Goal: Task Accomplishment & Management: Manage account settings

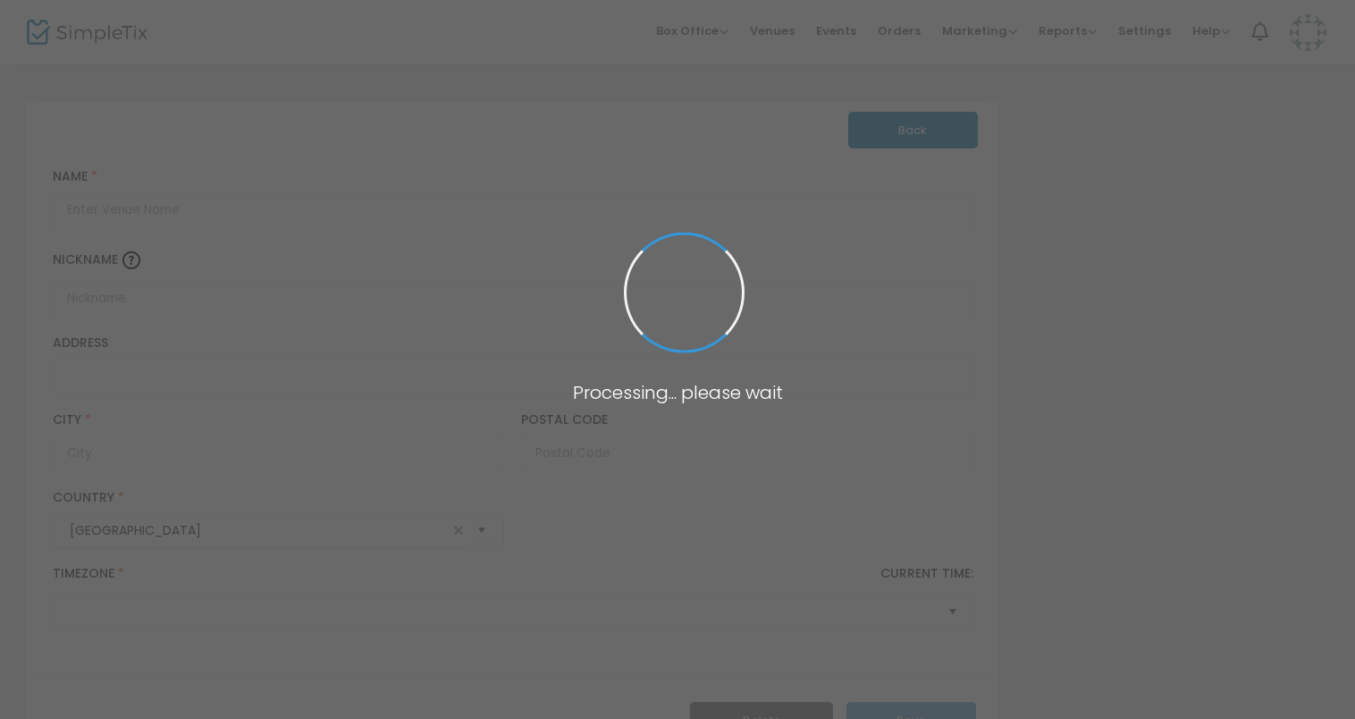
type input "The Compound at [STREET_ADDRESS]"
type input "[STREET_ADDRESS]"
type input "Boca Raton"
type input "33487"
type input "[GEOGRAPHIC_DATA]"
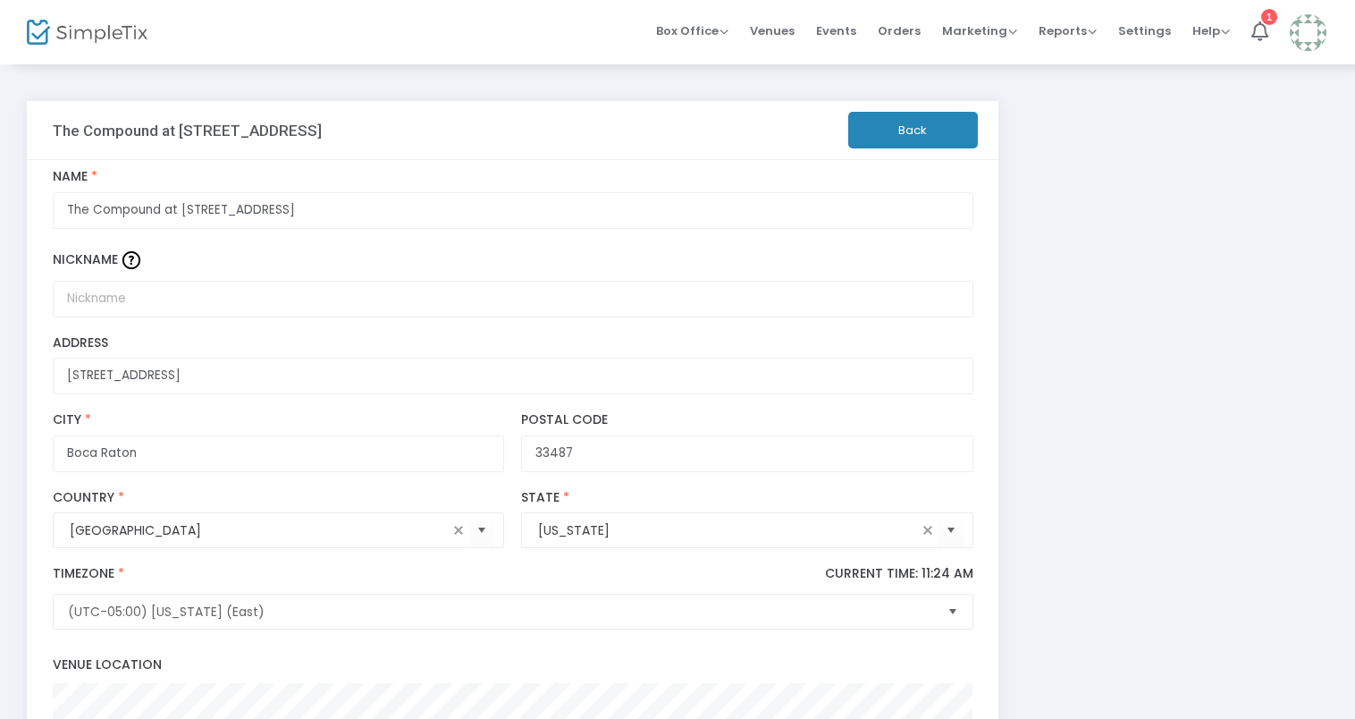
click at [935, 130] on button "Back" at bounding box center [913, 130] width 130 height 37
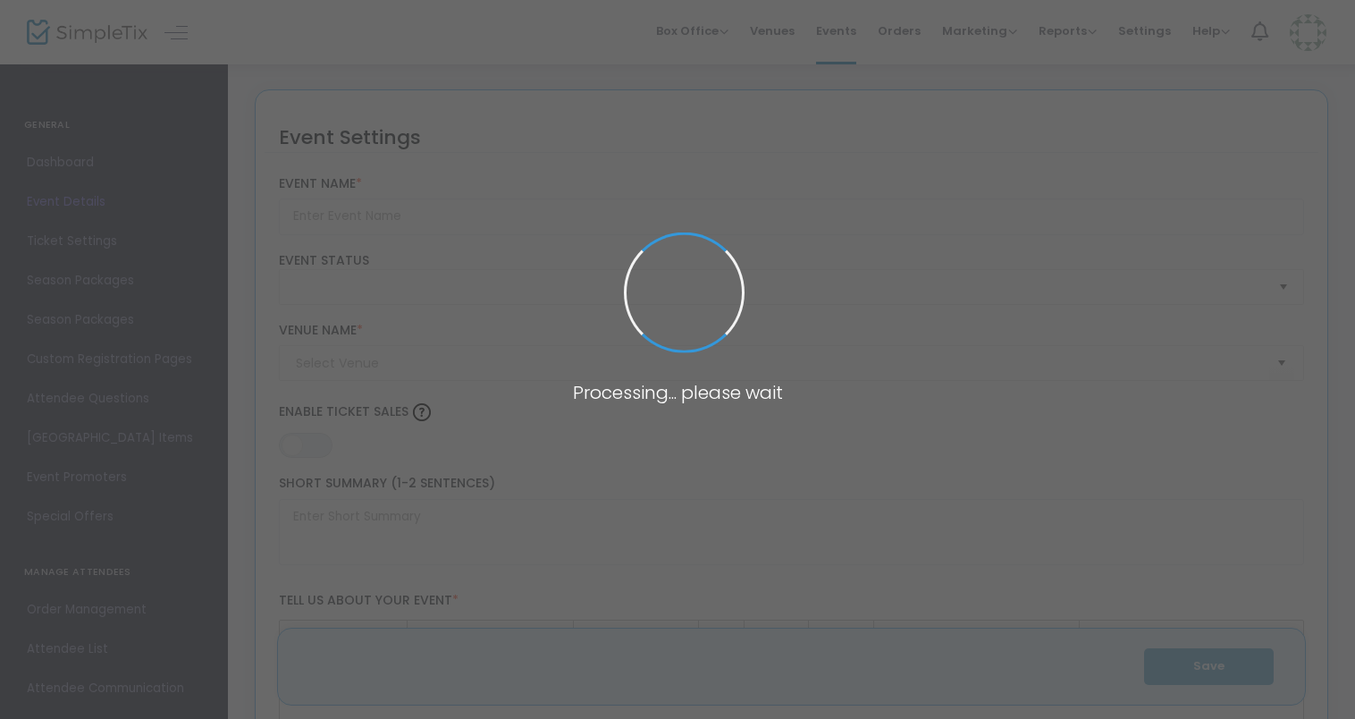
type input "Drawing/Sketching Workshop B"
type textarea "Class:Drawing/Sketching WorkshopCourse Level:IntroductionCourse Description:In …"
type input "Register Now"
type input "The Compound at [STREET_ADDRESS]"
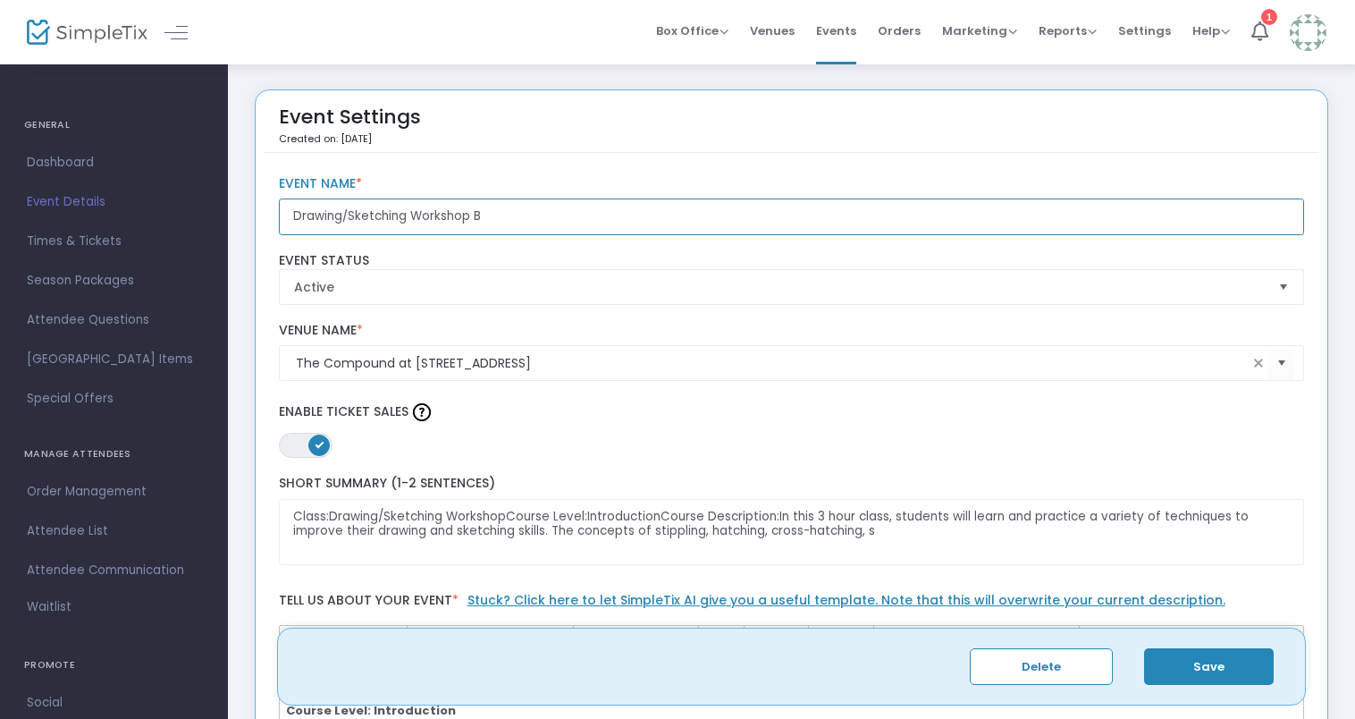
click at [490, 209] on input "Drawing/Sketching Workshop B" at bounding box center [792, 216] width 1026 height 37
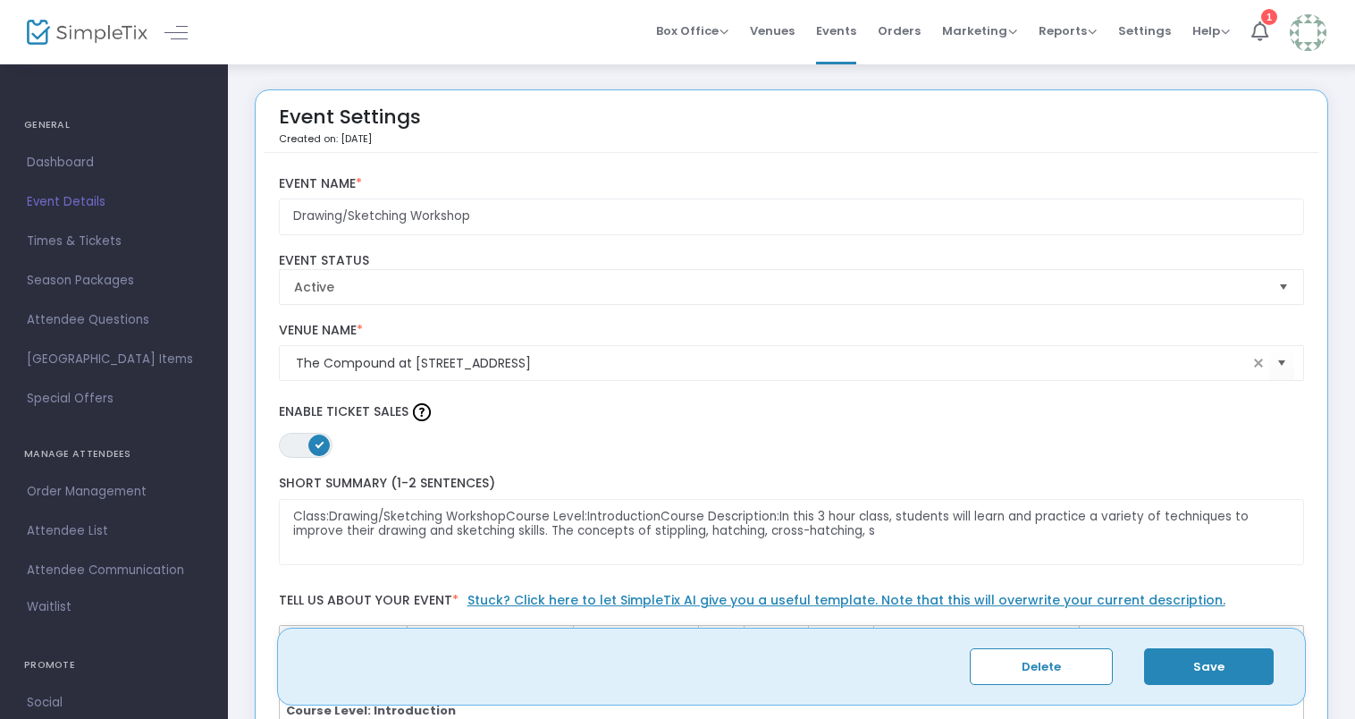
click at [1192, 661] on button "Save" at bounding box center [1209, 666] width 130 height 37
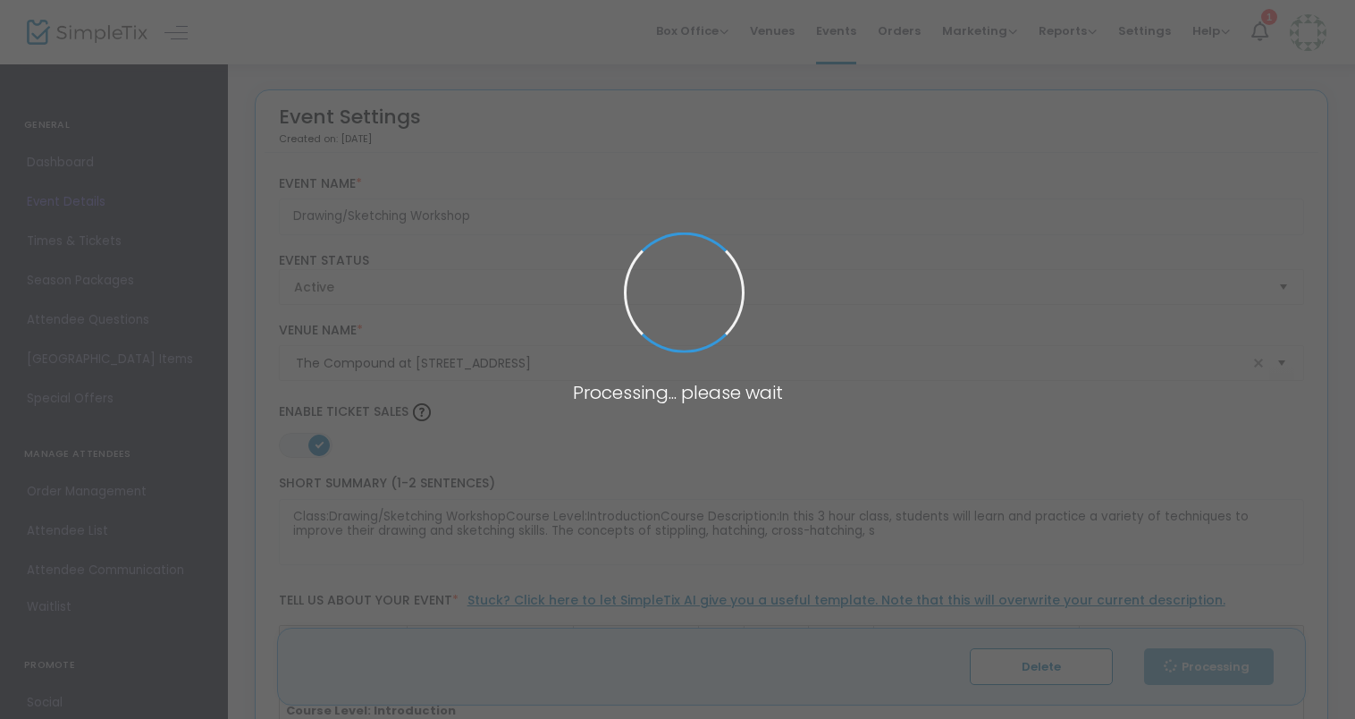
type input "Drawing/Sketching Workshop"
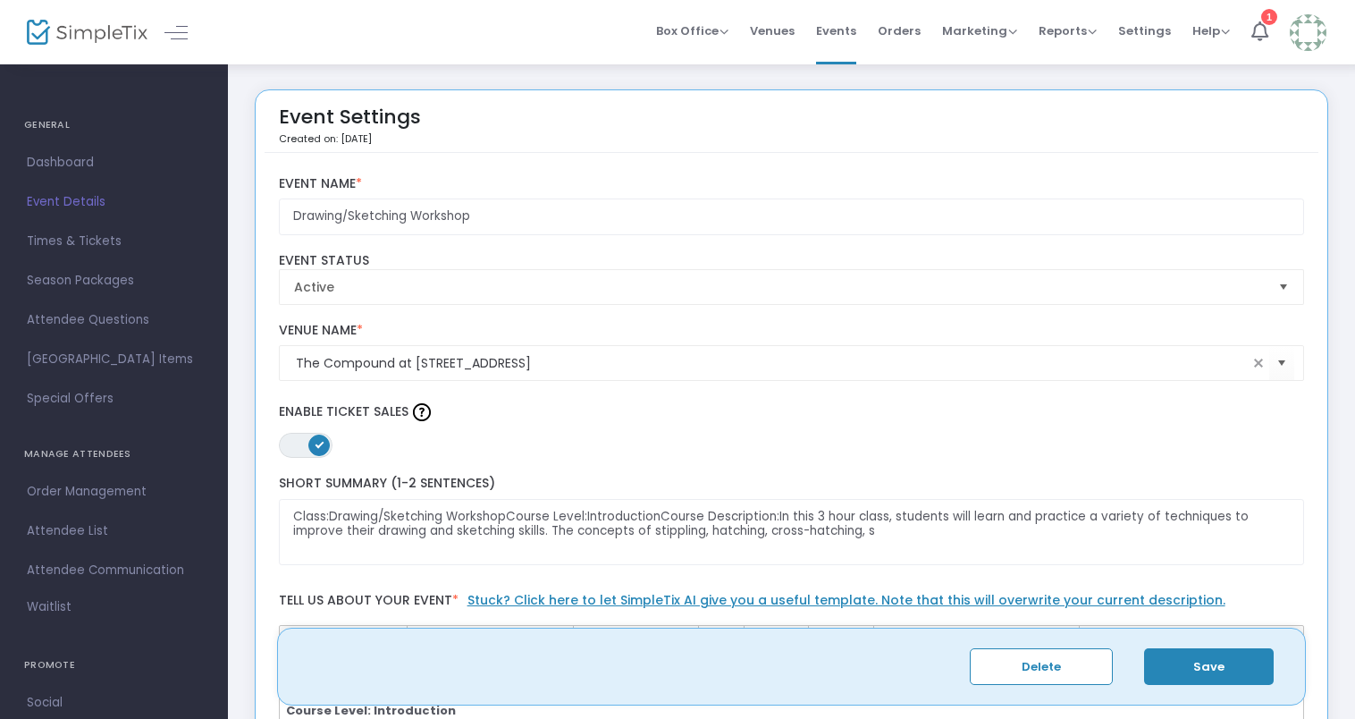
click at [1238, 678] on button "Save" at bounding box center [1209, 666] width 130 height 37
